Goal: Transaction & Acquisition: Purchase product/service

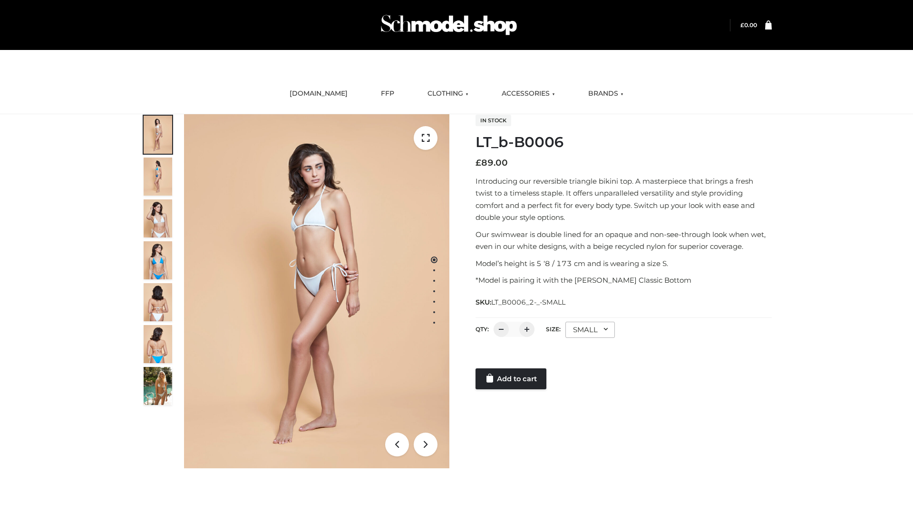
click at [512, 378] on link "Add to cart" at bounding box center [510, 378] width 71 height 21
